Goal: Communication & Community: Answer question/provide support

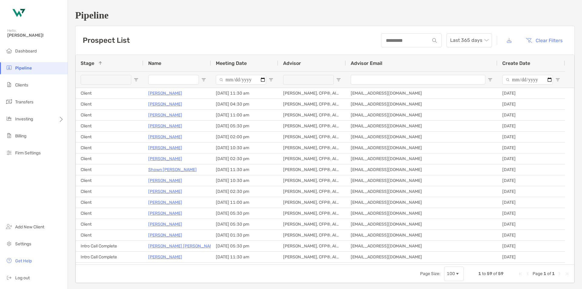
scroll to position [91, 0]
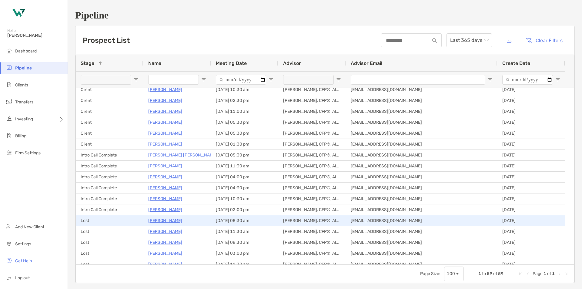
click at [167, 220] on p "Neil Grosshandler" at bounding box center [165, 221] width 34 height 8
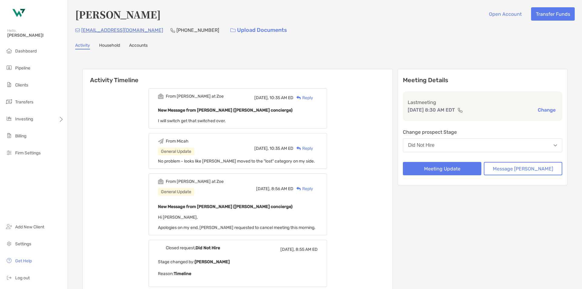
click at [313, 98] on div "Reply" at bounding box center [304, 98] width 20 height 6
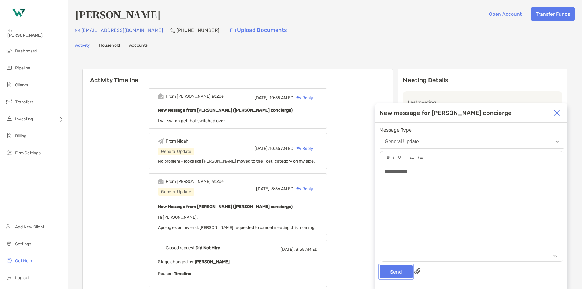
click at [398, 275] on button "Send" at bounding box center [396, 271] width 33 height 13
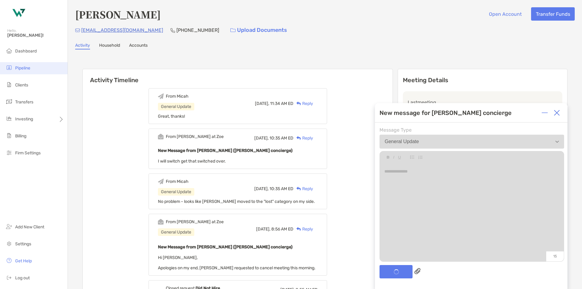
click at [33, 69] on li "Pipeline" at bounding box center [34, 68] width 68 height 12
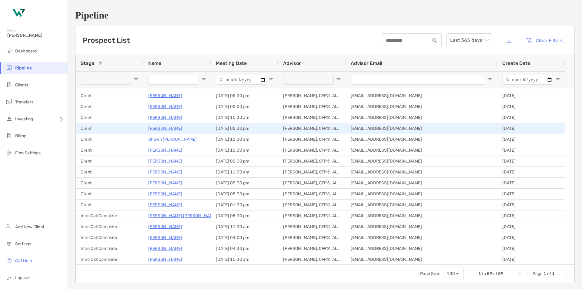
scroll to position [61, 0]
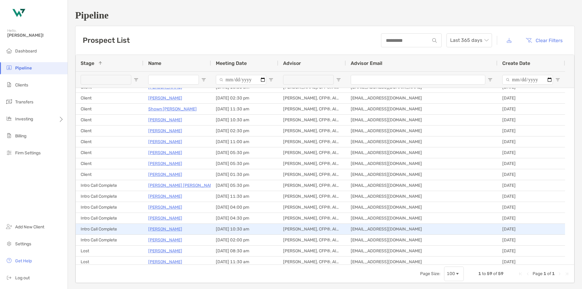
click at [162, 232] on p "[PERSON_NAME]" at bounding box center [165, 229] width 34 height 8
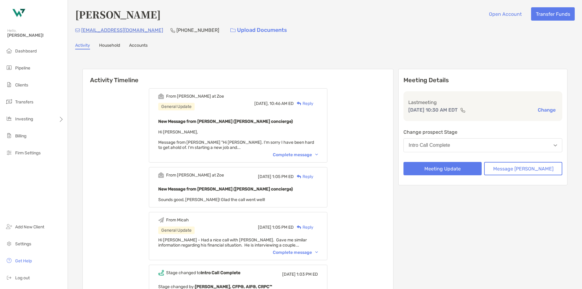
click at [301, 155] on div "Complete message" at bounding box center [295, 154] width 45 height 5
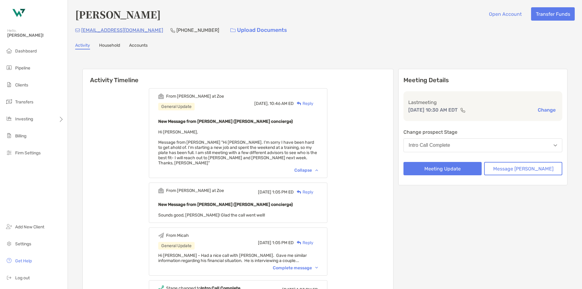
click at [314, 103] on div "Reply" at bounding box center [304, 103] width 20 height 6
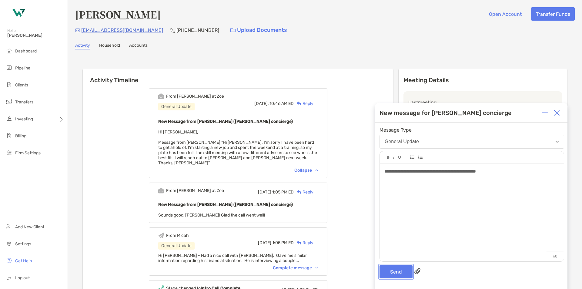
click at [400, 275] on button "Send" at bounding box center [396, 271] width 33 height 13
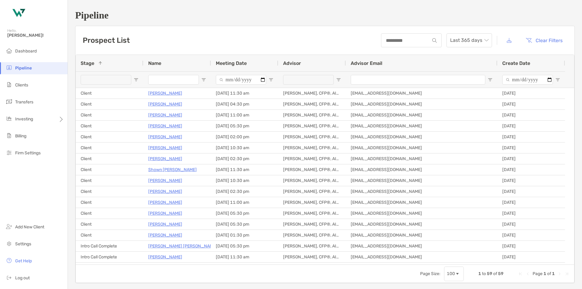
scroll to position [91, 0]
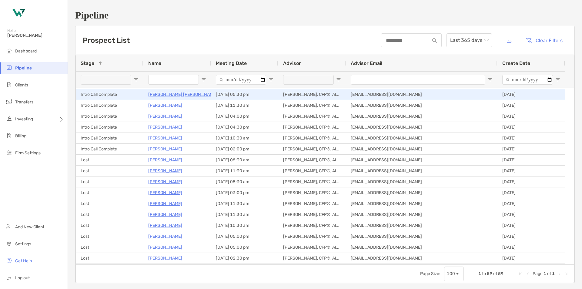
scroll to position [152, 0]
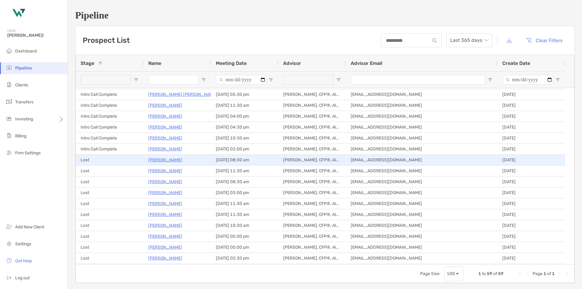
click at [169, 162] on p "[PERSON_NAME]" at bounding box center [165, 160] width 34 height 8
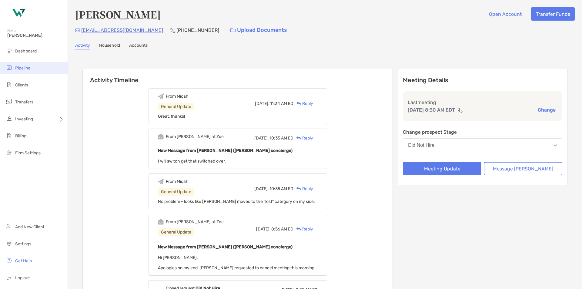
click at [16, 69] on span "Pipeline" at bounding box center [22, 67] width 15 height 5
